Goal: Complete application form

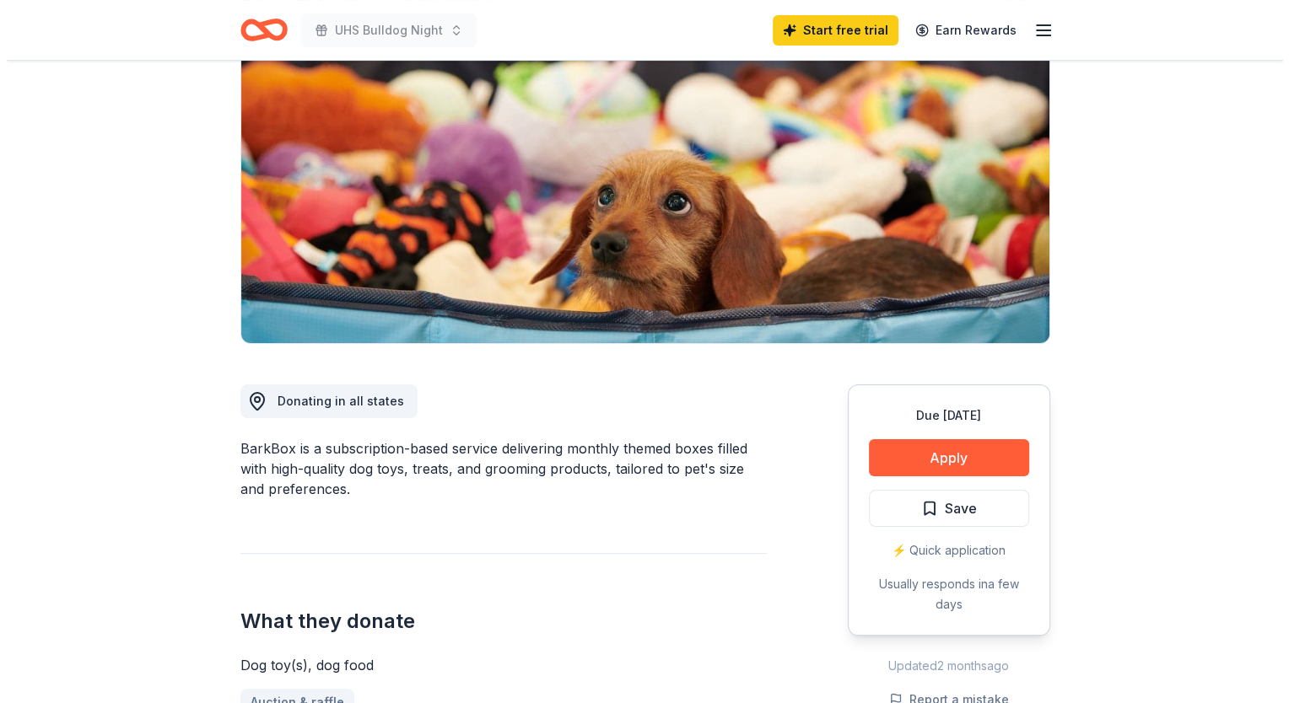
scroll to position [253, 0]
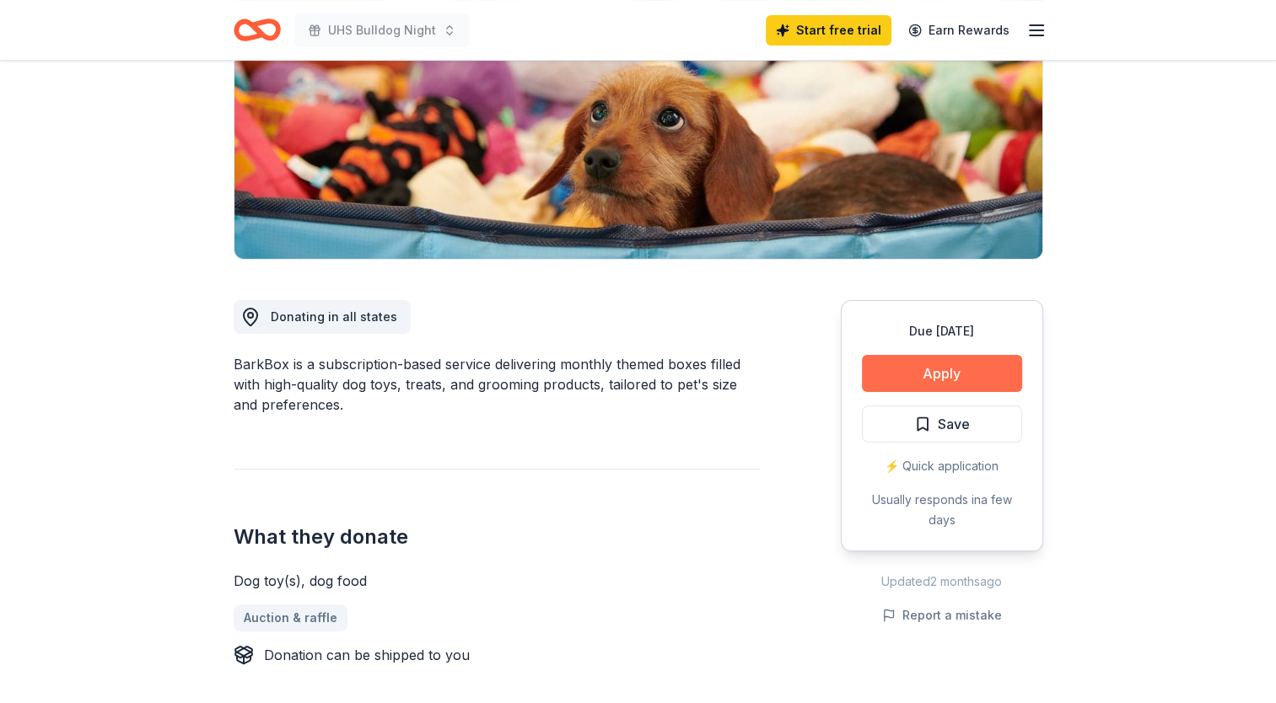
click at [973, 369] on button "Apply" at bounding box center [942, 373] width 160 height 37
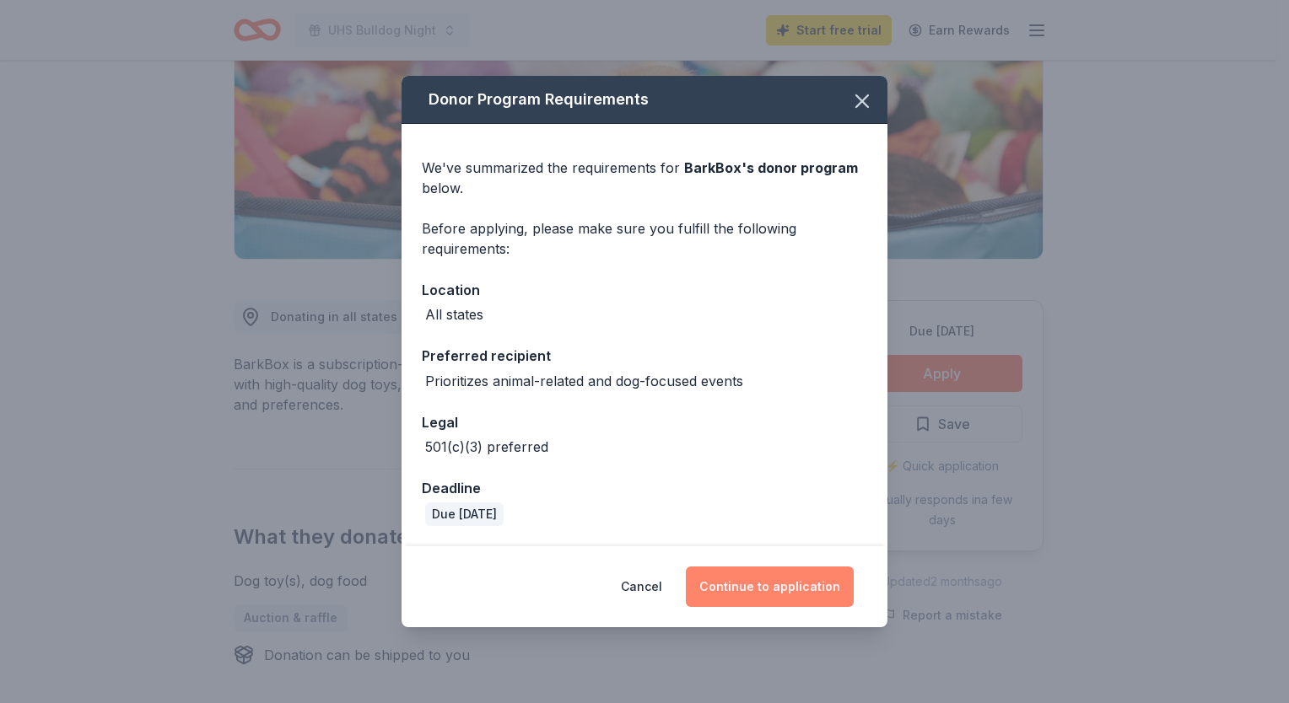
click at [774, 592] on button "Continue to application" at bounding box center [770, 587] width 168 height 40
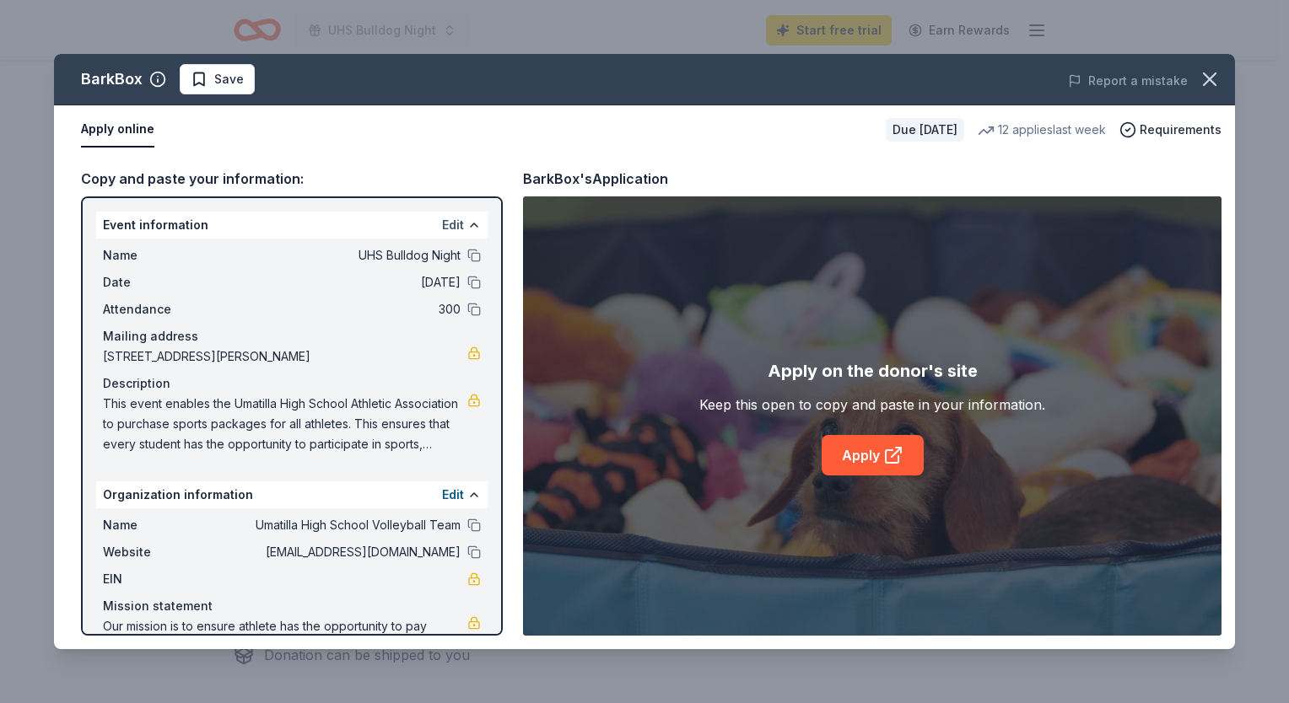
click at [430, 221] on div "Event information Edit" at bounding box center [291, 225] width 391 height 27
click at [467, 224] on button at bounding box center [473, 224] width 13 height 13
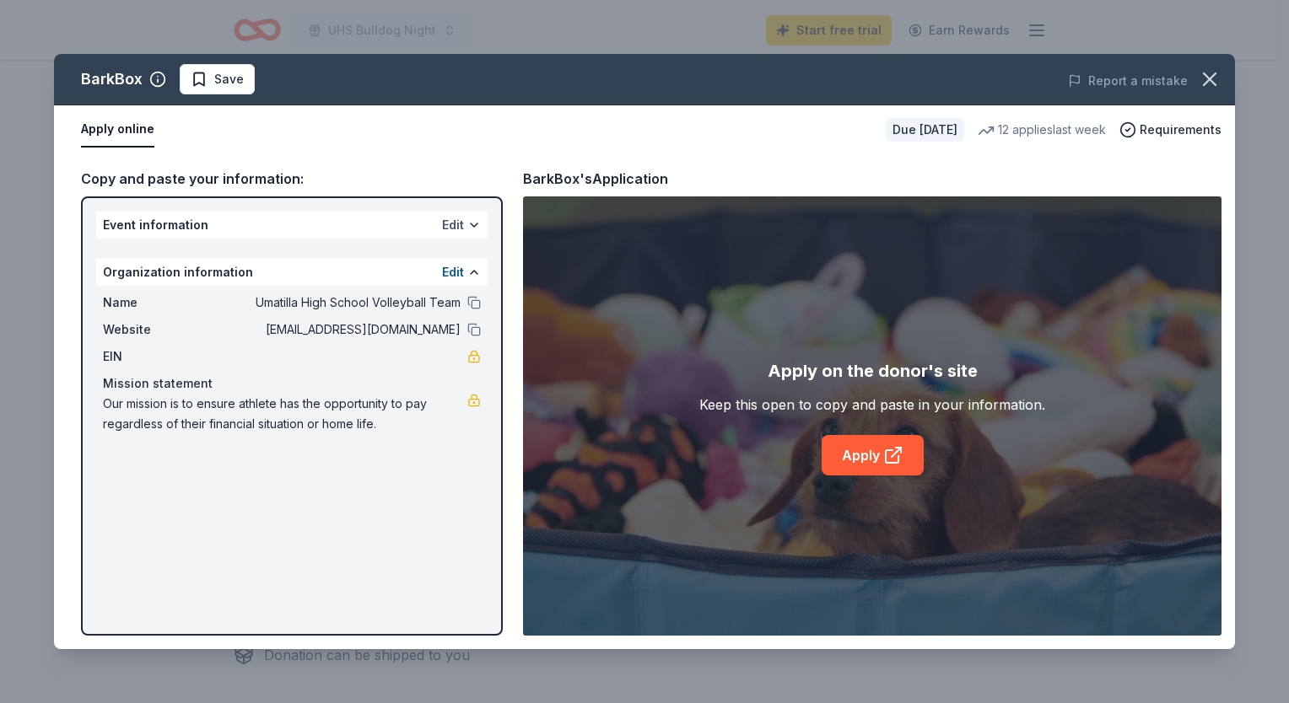
click at [459, 224] on button "Edit" at bounding box center [453, 225] width 22 height 20
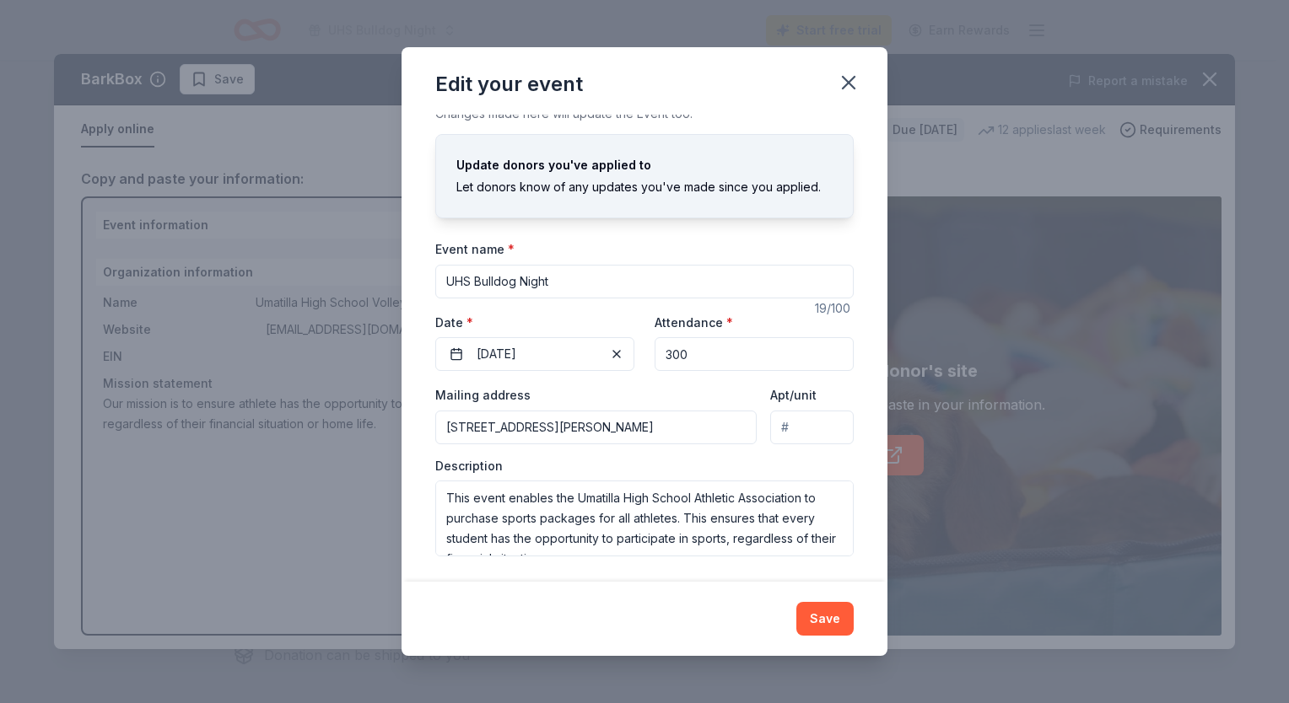
scroll to position [13, 0]
click at [689, 355] on input "300" at bounding box center [753, 353] width 199 height 34
type input "3"
type input "500"
click at [835, 616] on button "Save" at bounding box center [824, 619] width 57 height 34
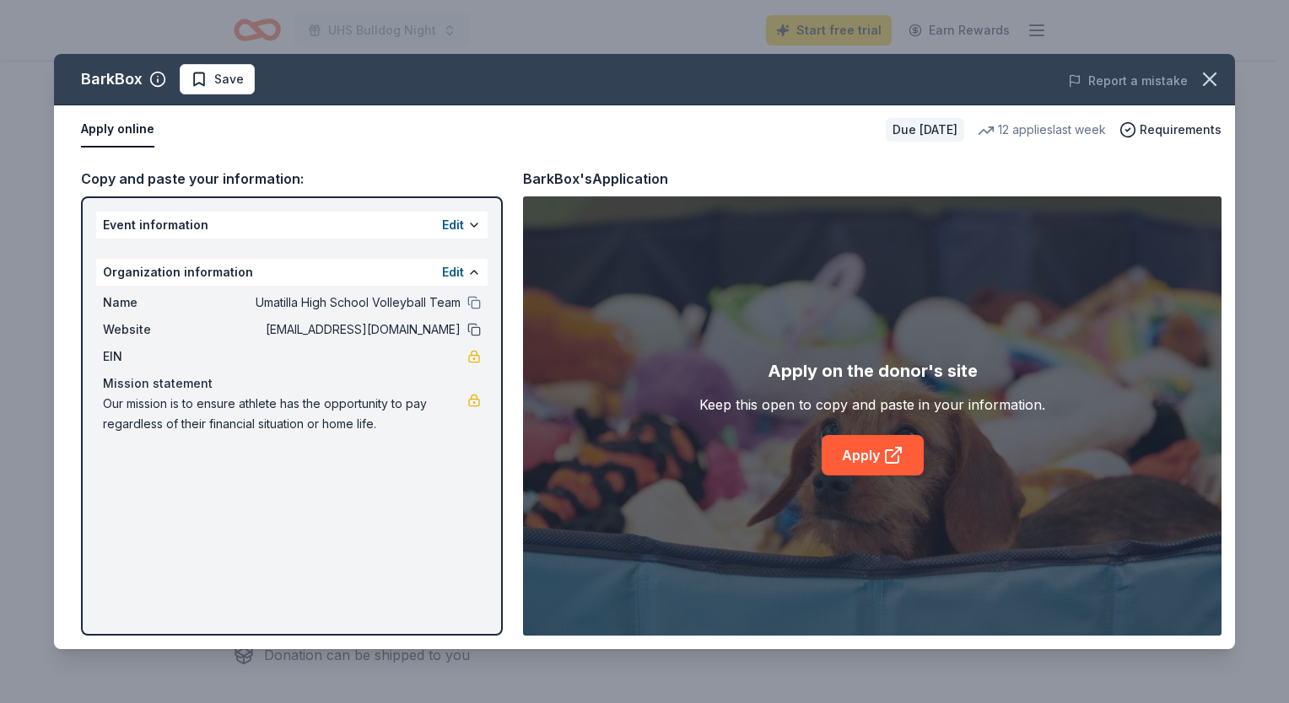
click at [472, 326] on button at bounding box center [473, 329] width 13 height 13
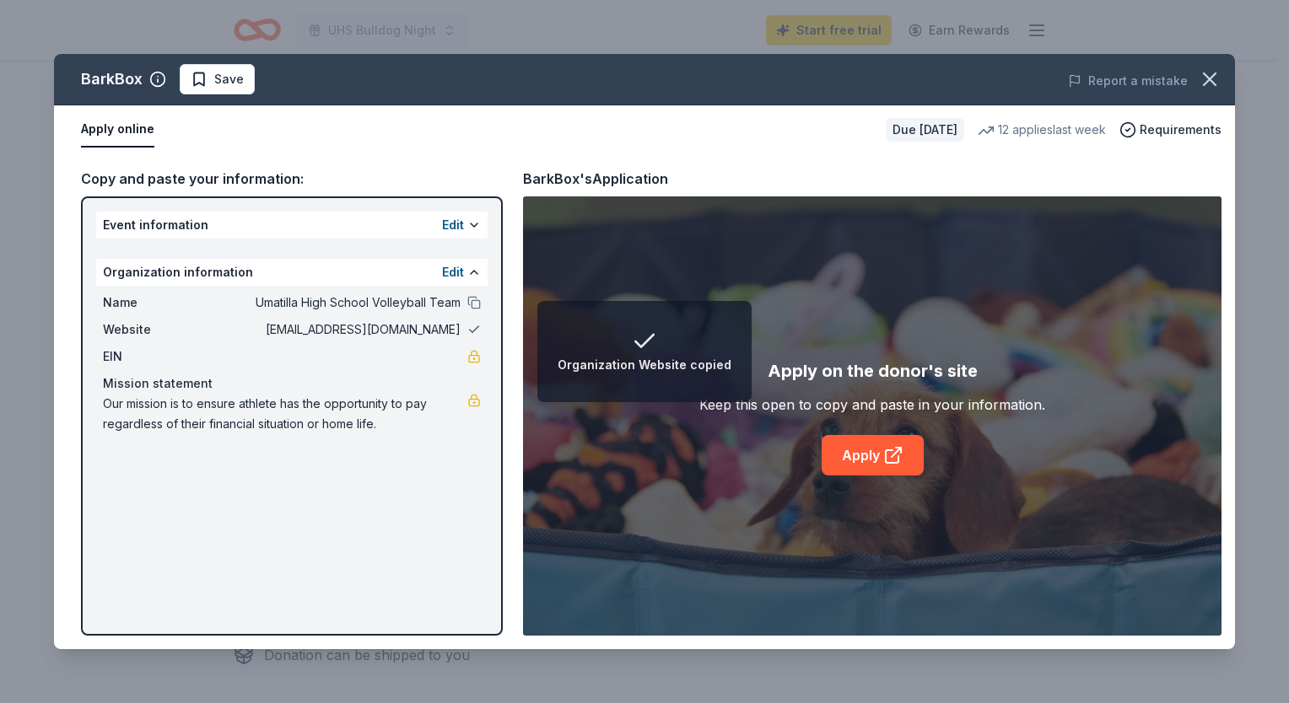
click at [472, 328] on button at bounding box center [473, 329] width 13 height 13
click at [423, 329] on span "[EMAIL_ADDRESS][DOMAIN_NAME]" at bounding box center [338, 330] width 245 height 20
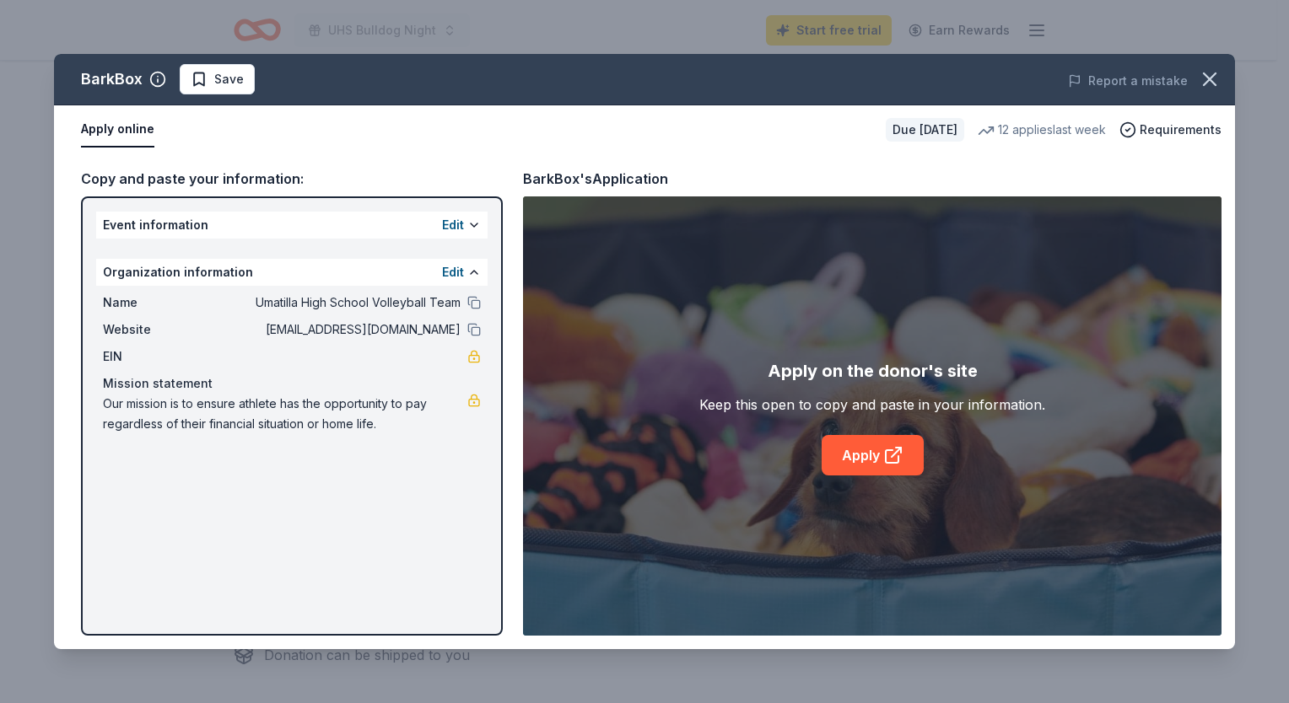
drag, startPoint x: 418, startPoint y: 329, endPoint x: 475, endPoint y: 395, distance: 86.7
click at [485, 403] on div "Name Umatilla High School Volleyball Team Website [EMAIL_ADDRESS][DOMAIN_NAME] …" at bounding box center [291, 363] width 391 height 155
click at [473, 275] on button at bounding box center [473, 272] width 13 height 13
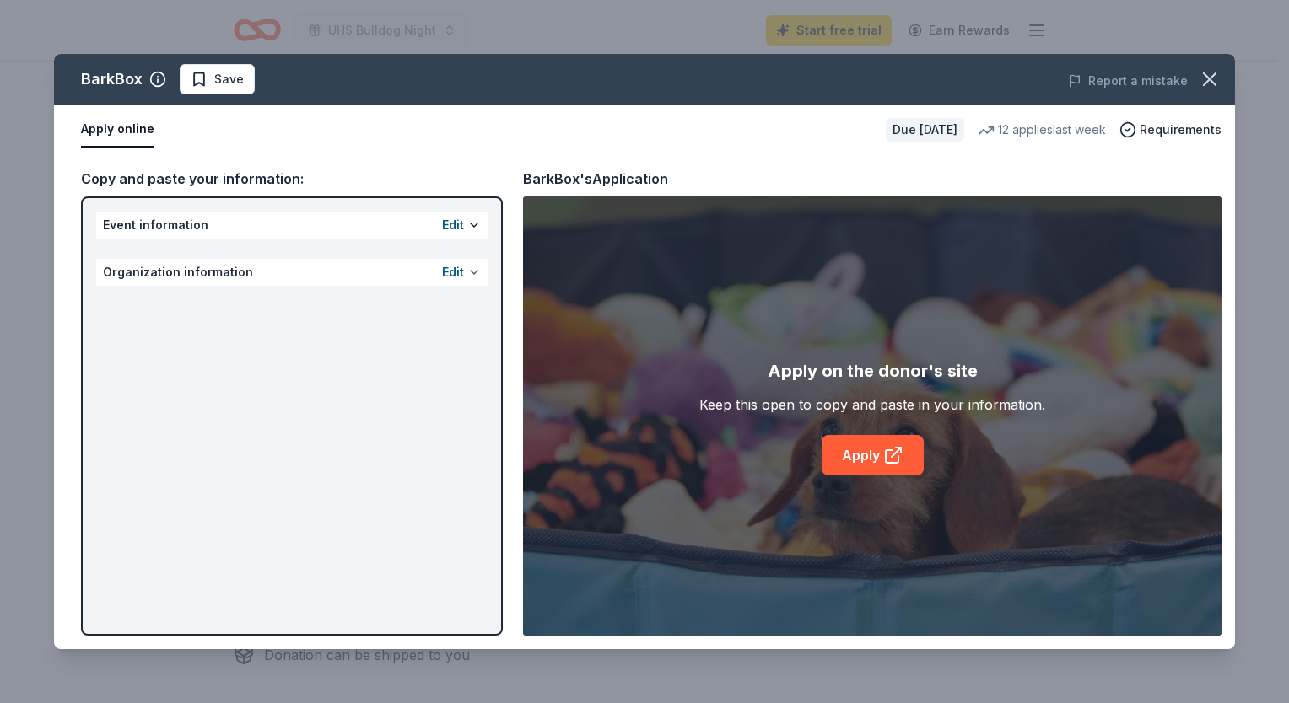
click at [475, 272] on button at bounding box center [473, 272] width 13 height 13
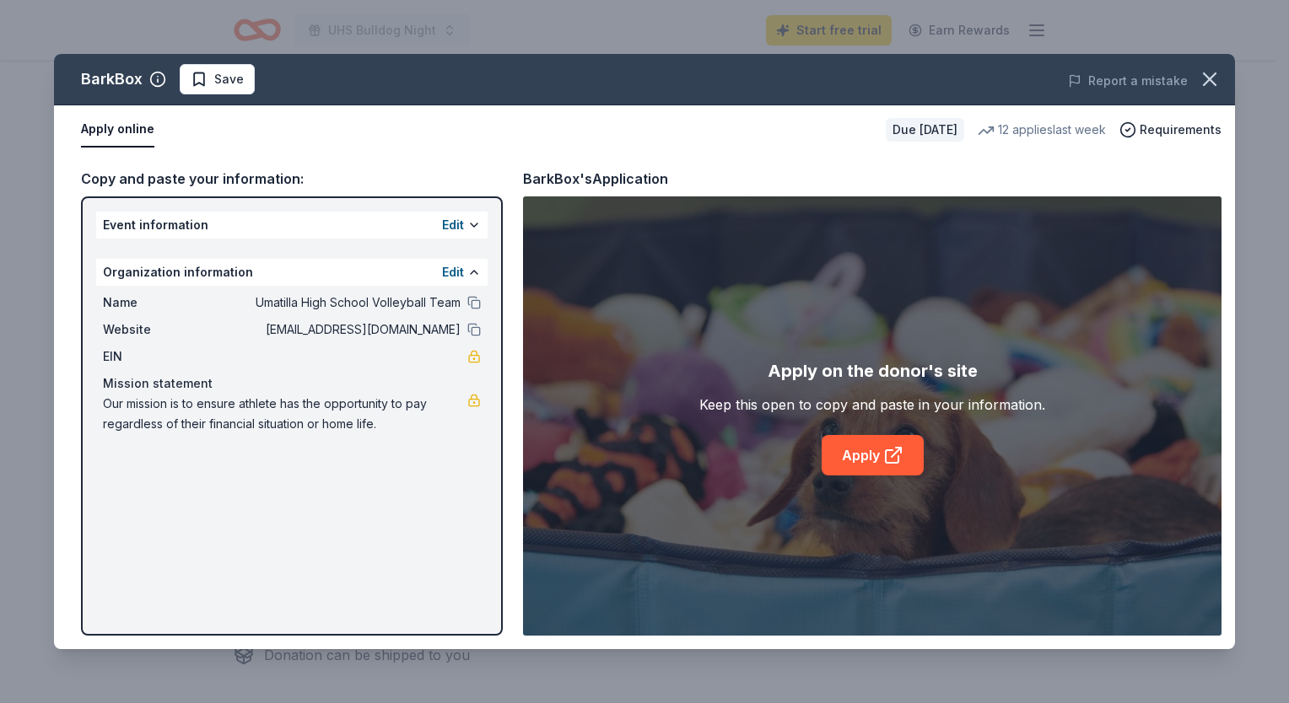
drag, startPoint x: 459, startPoint y: 326, endPoint x: 421, endPoint y: 320, distance: 38.5
click at [421, 320] on span "[EMAIL_ADDRESS][DOMAIN_NAME]" at bounding box center [338, 330] width 245 height 20
click at [400, 331] on span "[EMAIL_ADDRESS][DOMAIN_NAME]" at bounding box center [338, 330] width 245 height 20
drag, startPoint x: 393, startPoint y: 329, endPoint x: 382, endPoint y: 356, distance: 29.1
click at [382, 356] on div "EIN" at bounding box center [292, 357] width 378 height 20
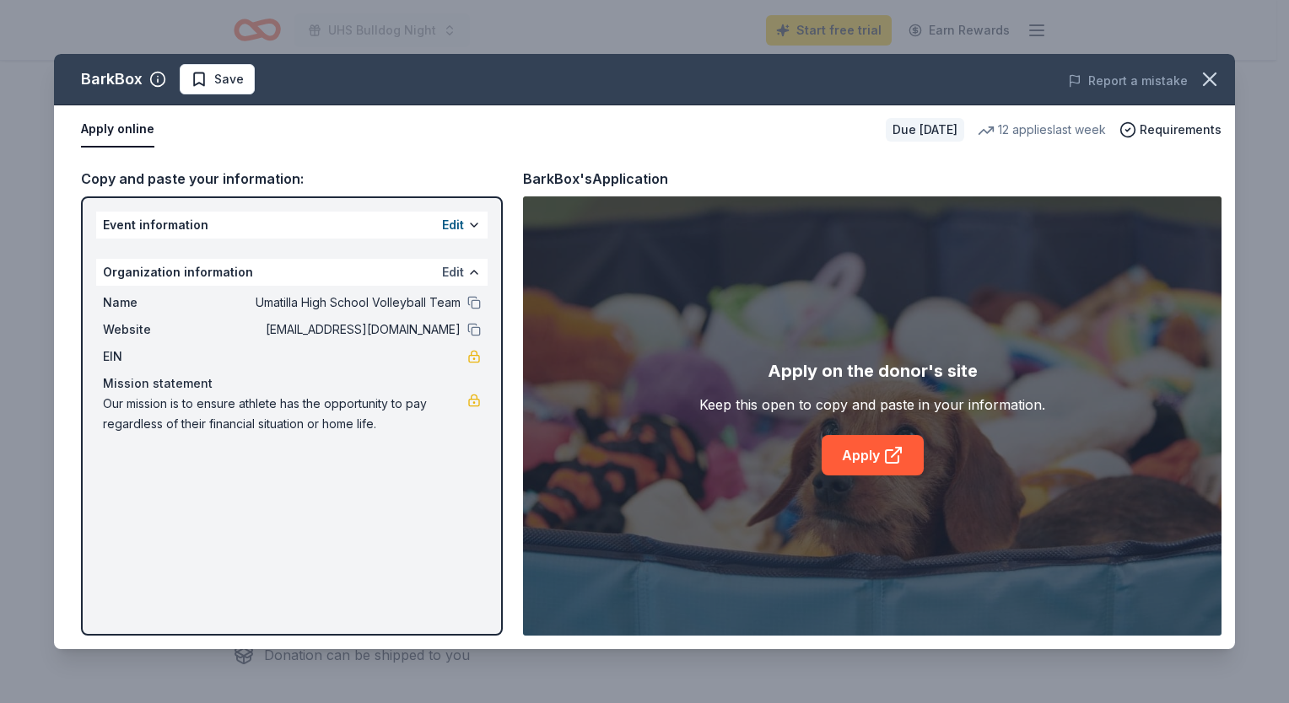
click at [453, 269] on button "Edit" at bounding box center [453, 272] width 22 height 20
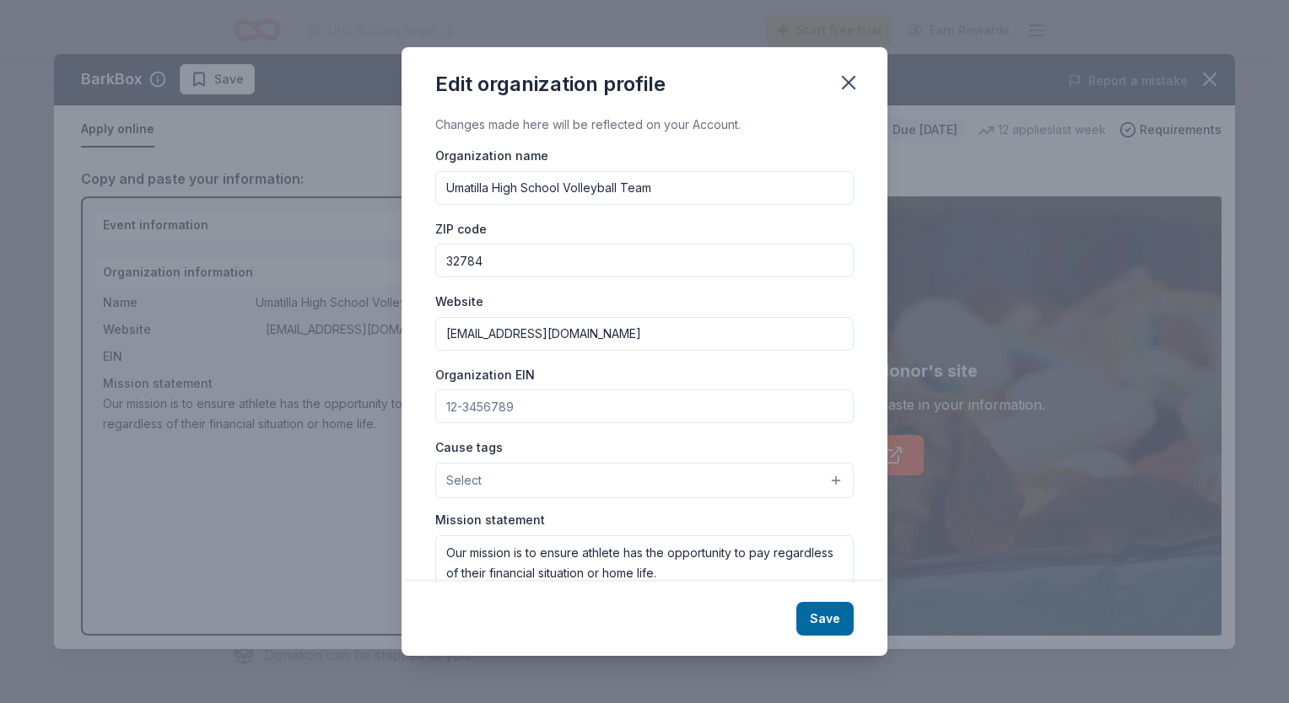
click at [466, 335] on input "[EMAIL_ADDRESS][DOMAIN_NAME]" at bounding box center [644, 334] width 418 height 34
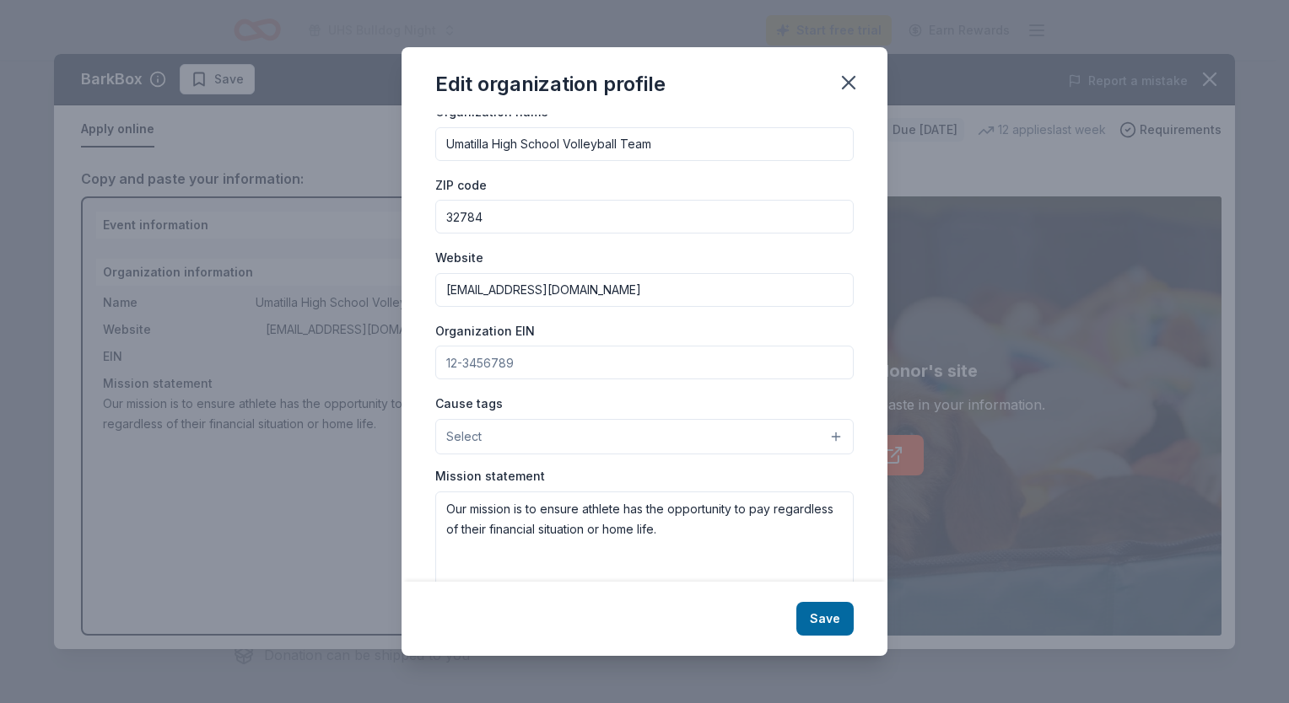
scroll to position [84, 0]
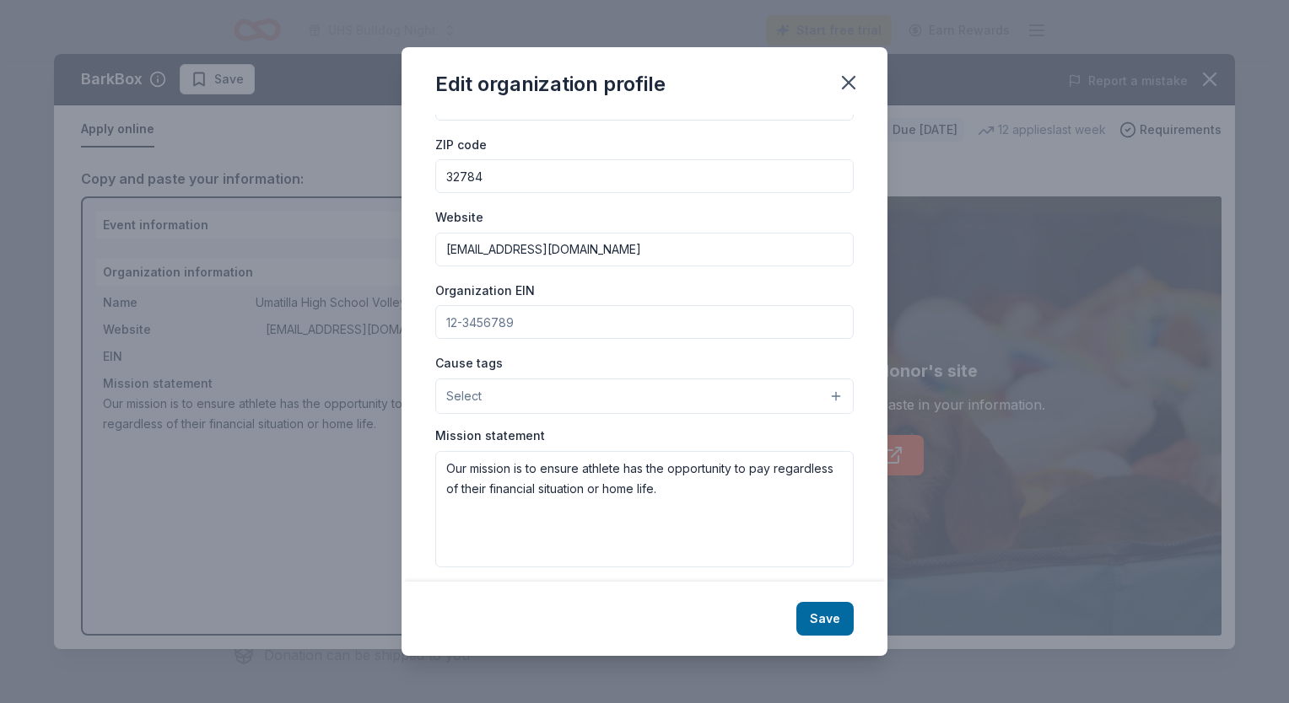
type input "[EMAIL_ADDRESS][DOMAIN_NAME]"
click at [823, 397] on button "Select" at bounding box center [644, 396] width 418 height 35
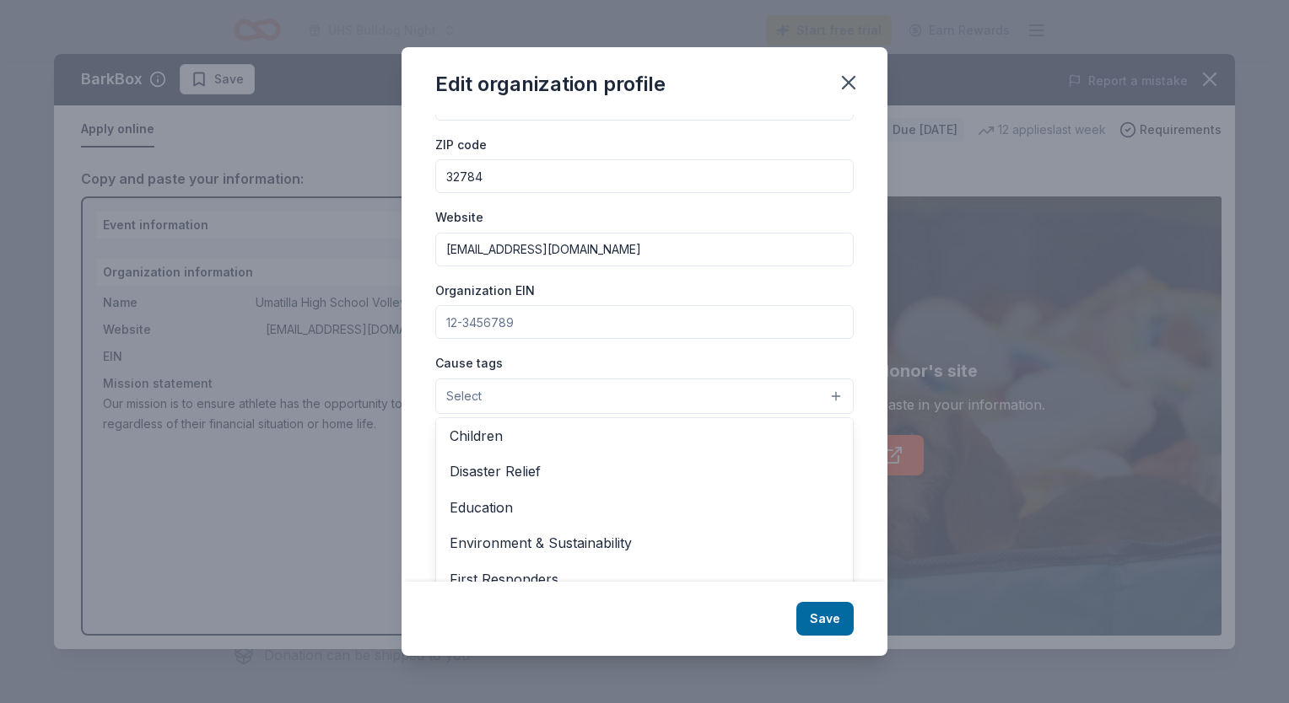
scroll to position [66, 0]
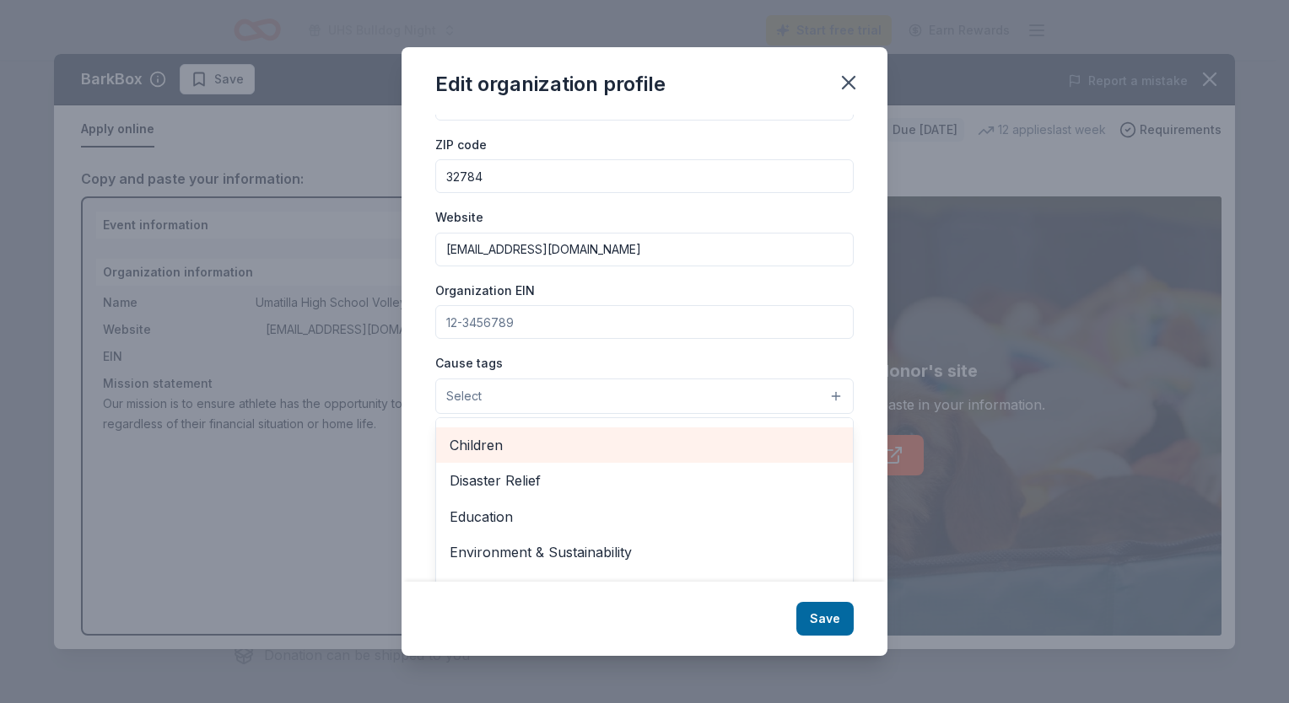
click at [563, 453] on span "Children" at bounding box center [644, 445] width 390 height 22
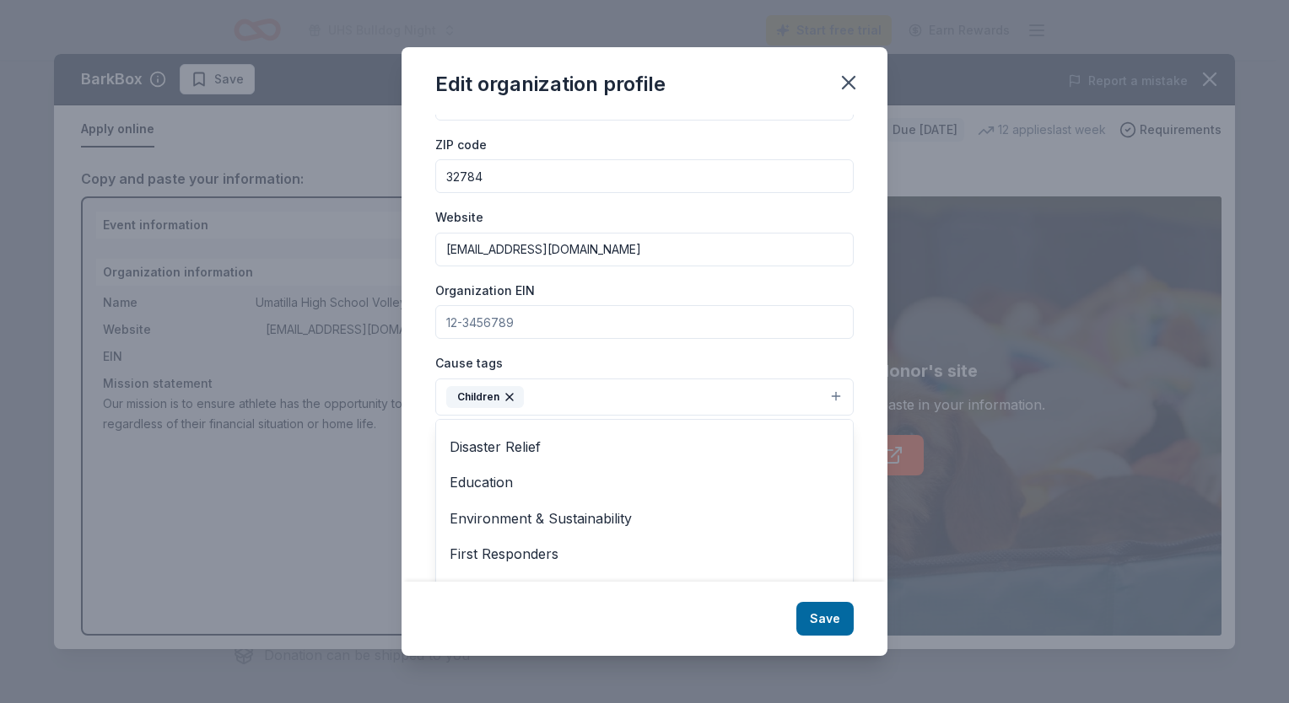
click at [819, 618] on div "Edit organization profile Changes made here will be reflected on your Account. …" at bounding box center [644, 351] width 486 height 609
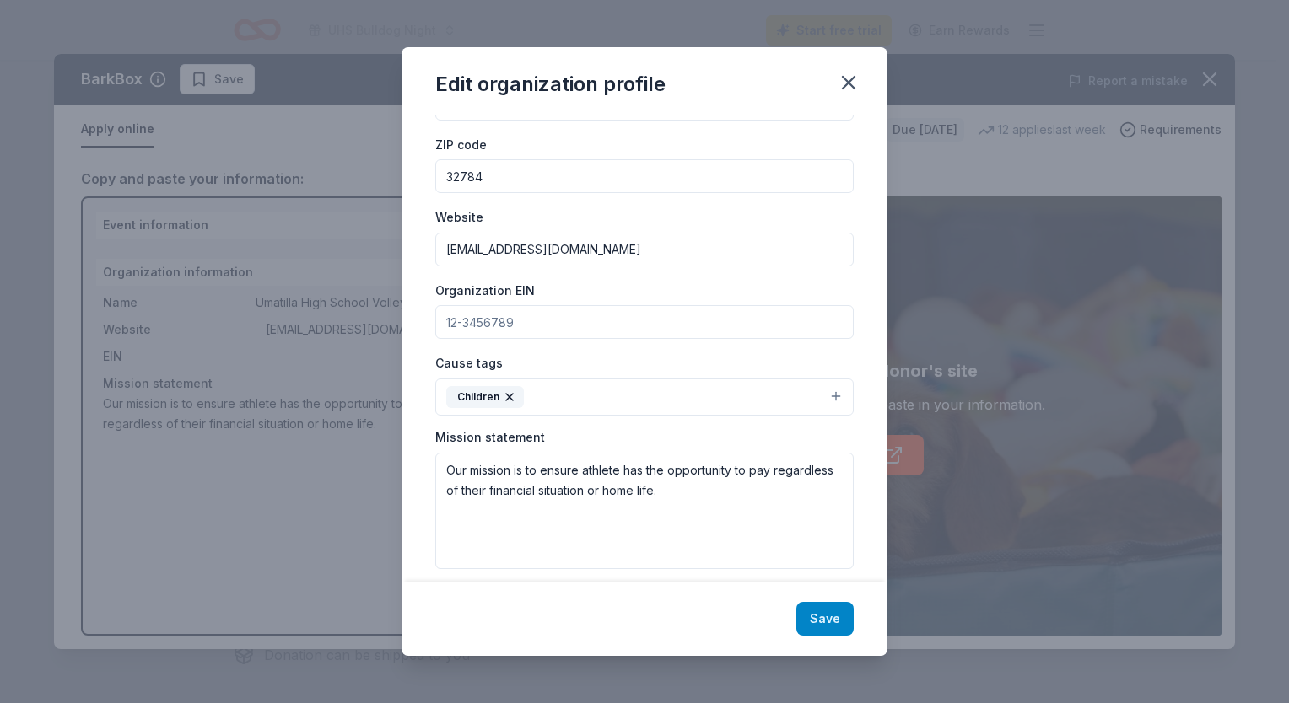
click at [819, 615] on button "Save" at bounding box center [824, 619] width 57 height 34
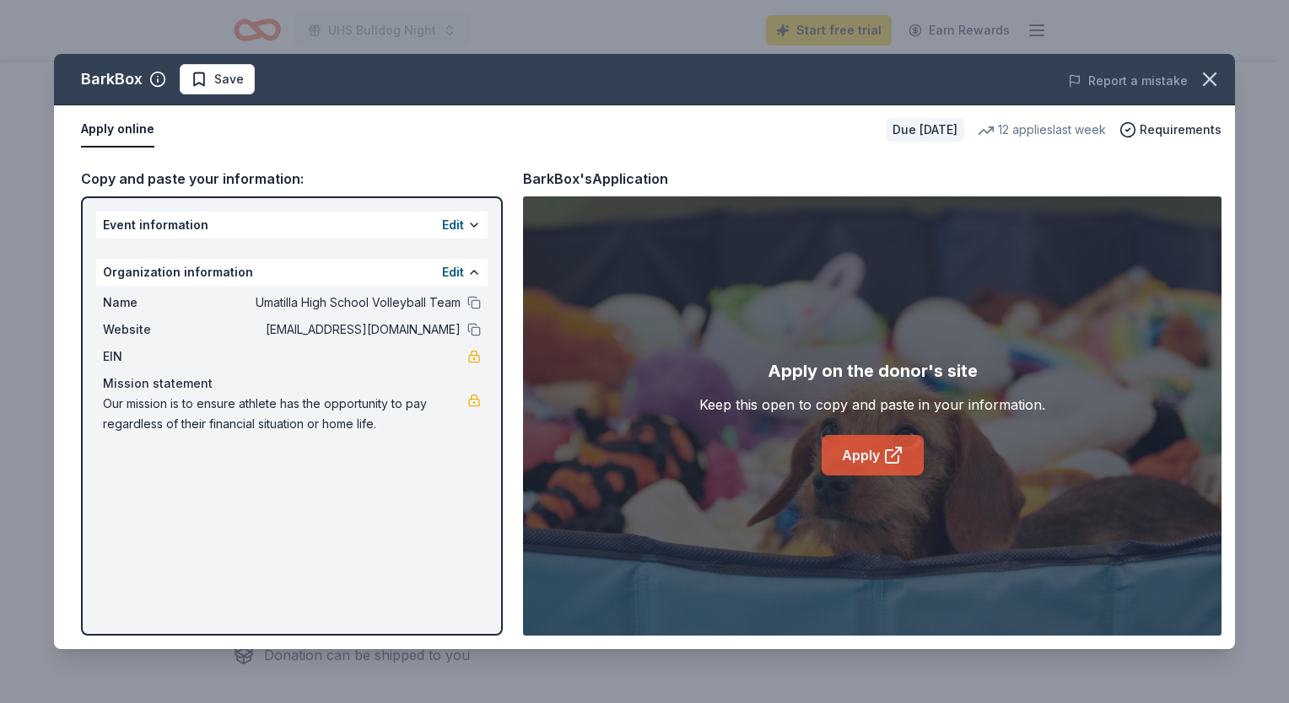
click at [863, 454] on link "Apply" at bounding box center [872, 455] width 102 height 40
